Goal: Submit feedback/report problem

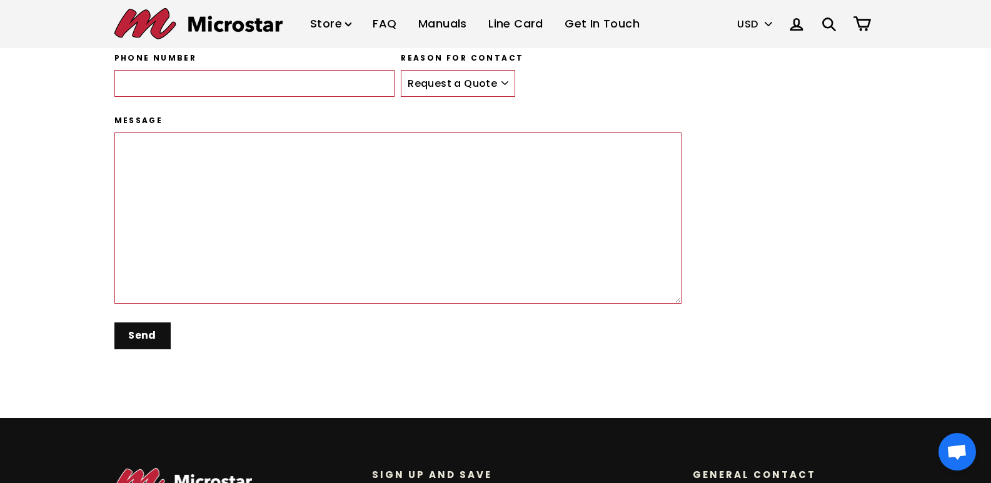
scroll to position [220, 0]
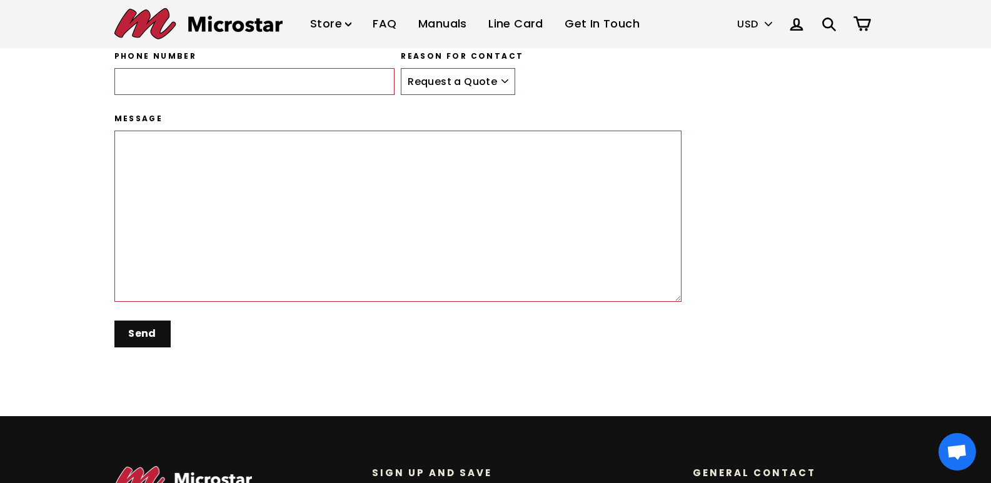
drag, startPoint x: 240, startPoint y: 99, endPoint x: 240, endPoint y: 90, distance: 8.8
click at [240, 91] on div "Phone number" at bounding box center [251, 82] width 287 height 63
click at [244, 79] on input "Phone number" at bounding box center [254, 82] width 281 height 28
type input "8476968739"
type input "[PERSON_NAME]"
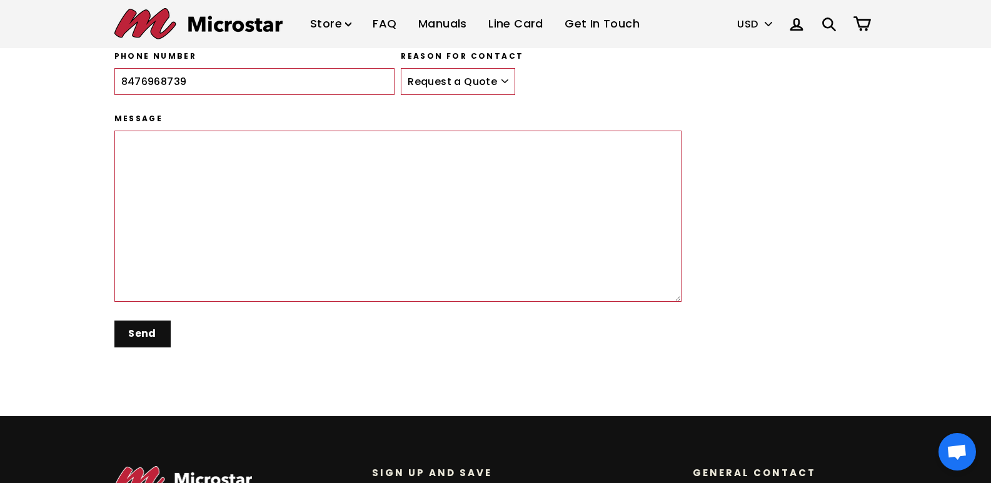
type input "[PERSON_NAME][EMAIL_ADDRESS][DOMAIN_NAME]"
drag, startPoint x: 455, startPoint y: 80, endPoint x: 445, endPoint y: 89, distance: 13.7
click at [454, 78] on select "Request a Quote Place an Order Service Repair General" at bounding box center [458, 82] width 114 height 28
select select "Repair"
click at [401, 68] on select "Request a Quote Place an Order Service Repair General" at bounding box center [458, 82] width 114 height 28
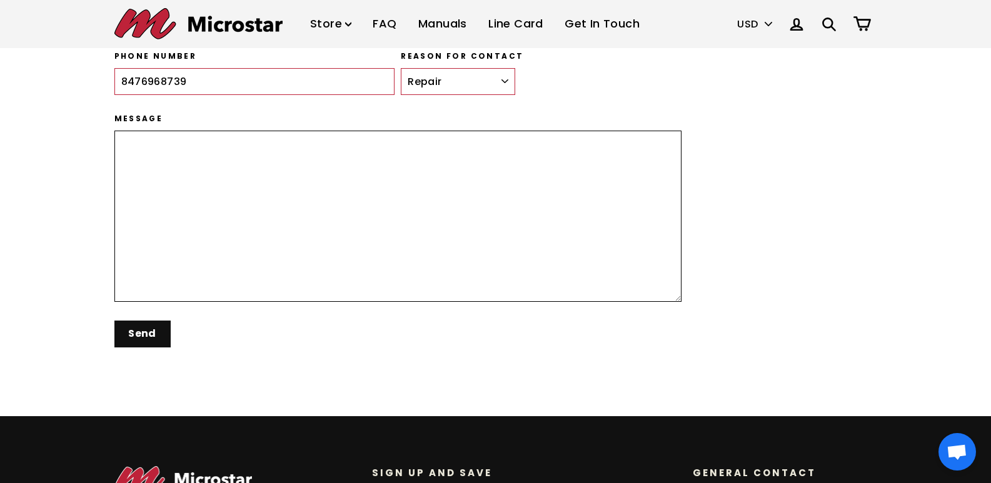
click at [370, 196] on textarea "Message" at bounding box center [398, 216] width 568 height 171
paste textarea "I run a local business that handles all phases of repair and remodeling work, i…"
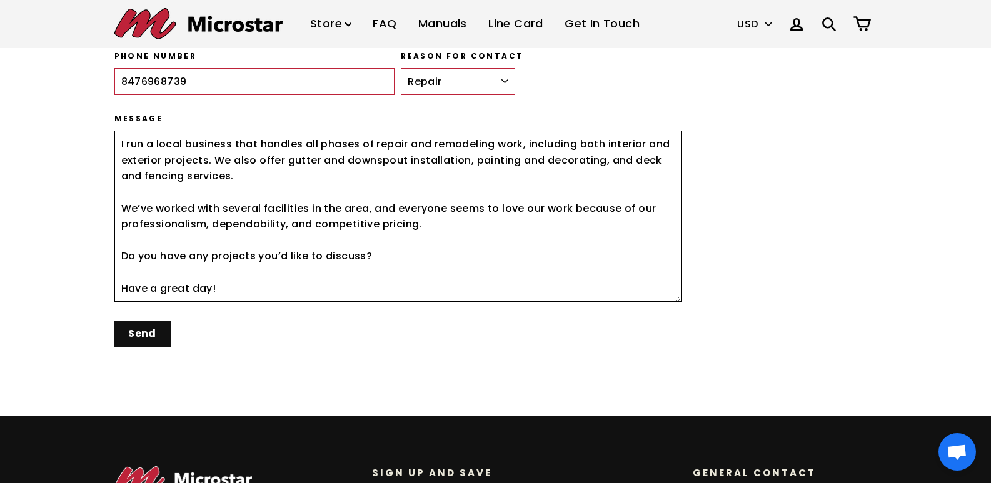
scroll to position [186, 0]
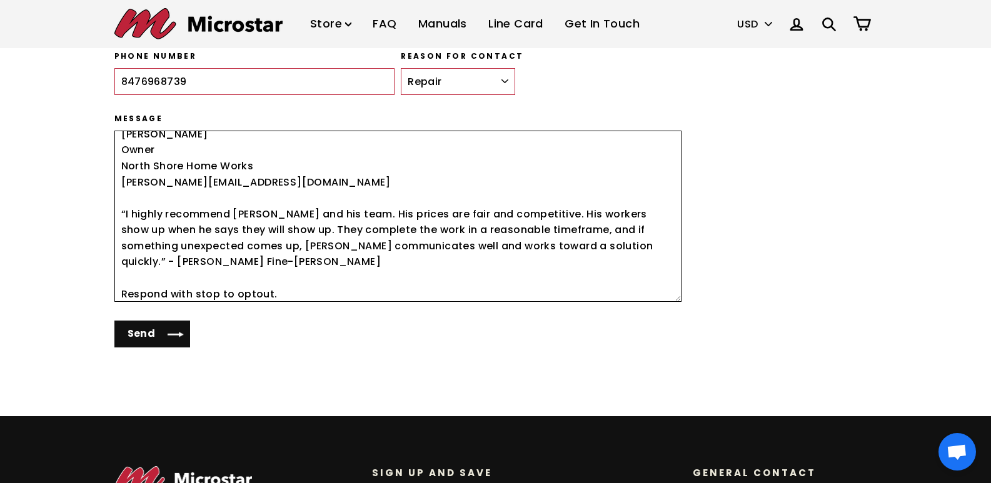
type textarea "I run a local business that handles all phases of repair and remodeling work, i…"
drag, startPoint x: 154, startPoint y: 329, endPoint x: 164, endPoint y: 331, distance: 10.2
click at [155, 331] on input "Send" at bounding box center [152, 334] width 76 height 27
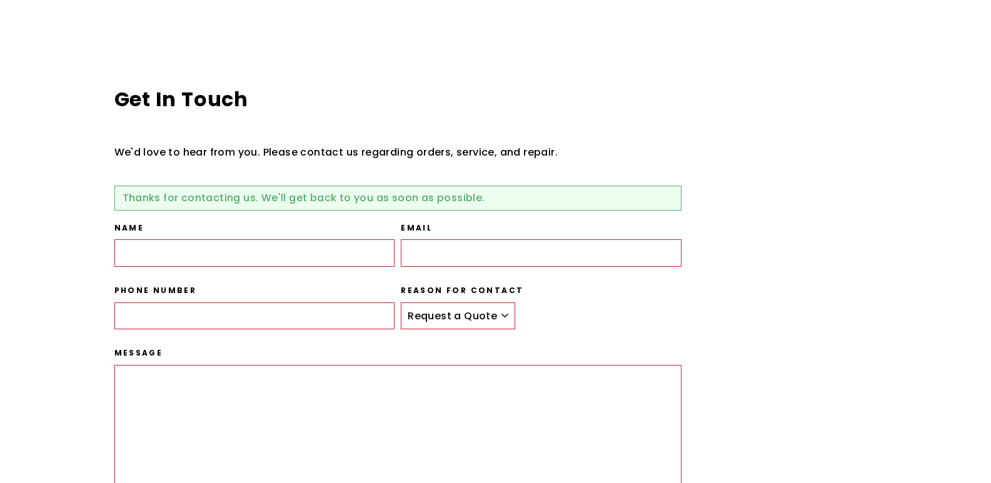
scroll to position [186, 0]
